Goal: Obtain resource: Obtain resource

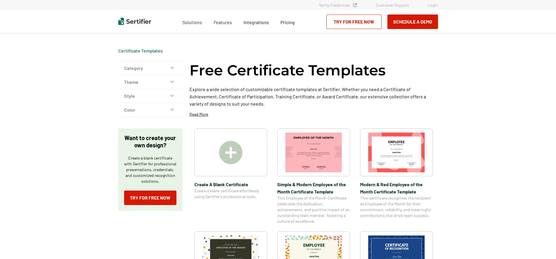
click at [237, 154] on img at bounding box center [230, 152] width 23 height 23
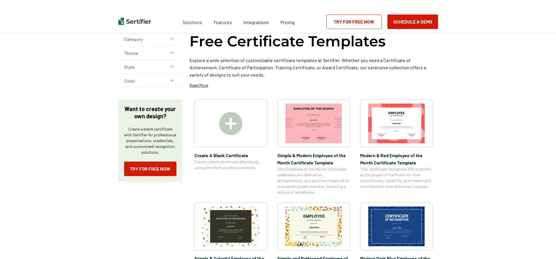
click at [391, 218] on img at bounding box center [396, 227] width 56 height 40
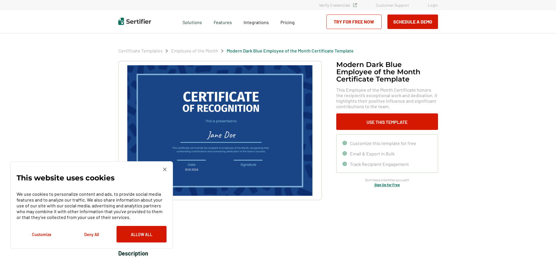
click at [145, 235] on button "Allow All" at bounding box center [142, 234] width 50 height 17
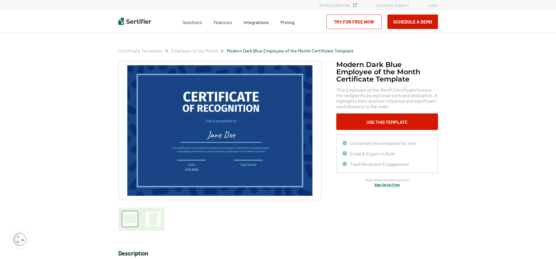
click at [159, 219] on div at bounding box center [153, 219] width 15 height 15
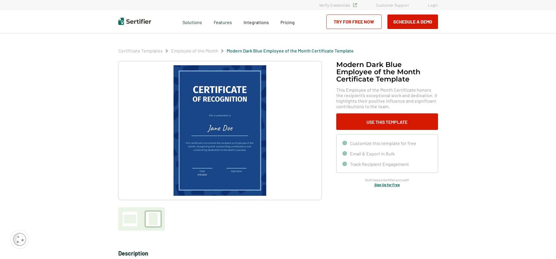
click at [131, 219] on div at bounding box center [130, 219] width 12 height 9
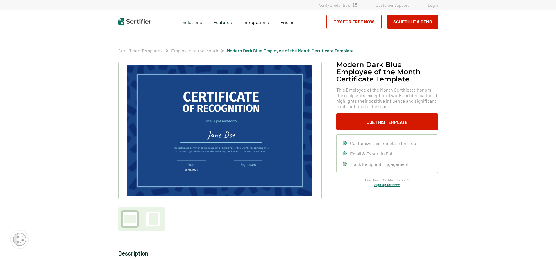
click at [235, 139] on img at bounding box center [219, 130] width 185 height 131
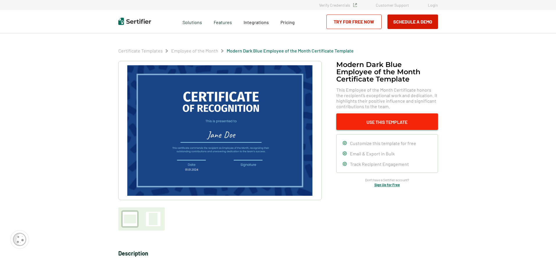
click at [386, 122] on button "Use This Template" at bounding box center [387, 122] width 102 height 17
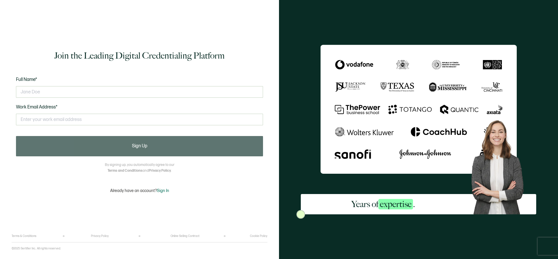
click at [154, 98] on div at bounding box center [139, 91] width 247 height 17
click at [153, 96] on input "text" at bounding box center [139, 92] width 247 height 12
type input "[PERSON_NAME]"
drag, startPoint x: 100, startPoint y: 90, endPoint x: -17, endPoint y: 84, distance: 117.3
click at [0, 84] on html "Join the Leading Digital Credentialing Platform Full Name* [PERSON_NAME] Work E…" at bounding box center [279, 129] width 558 height 259
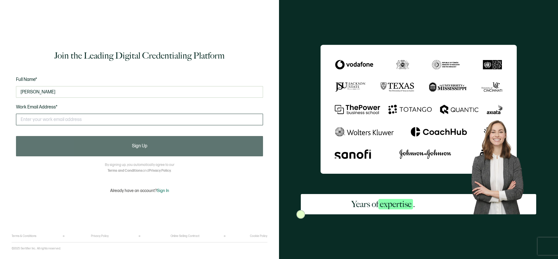
type input "[PERSON_NAME]"
type input "l"
